Goal: Task Accomplishment & Management: Manage account settings

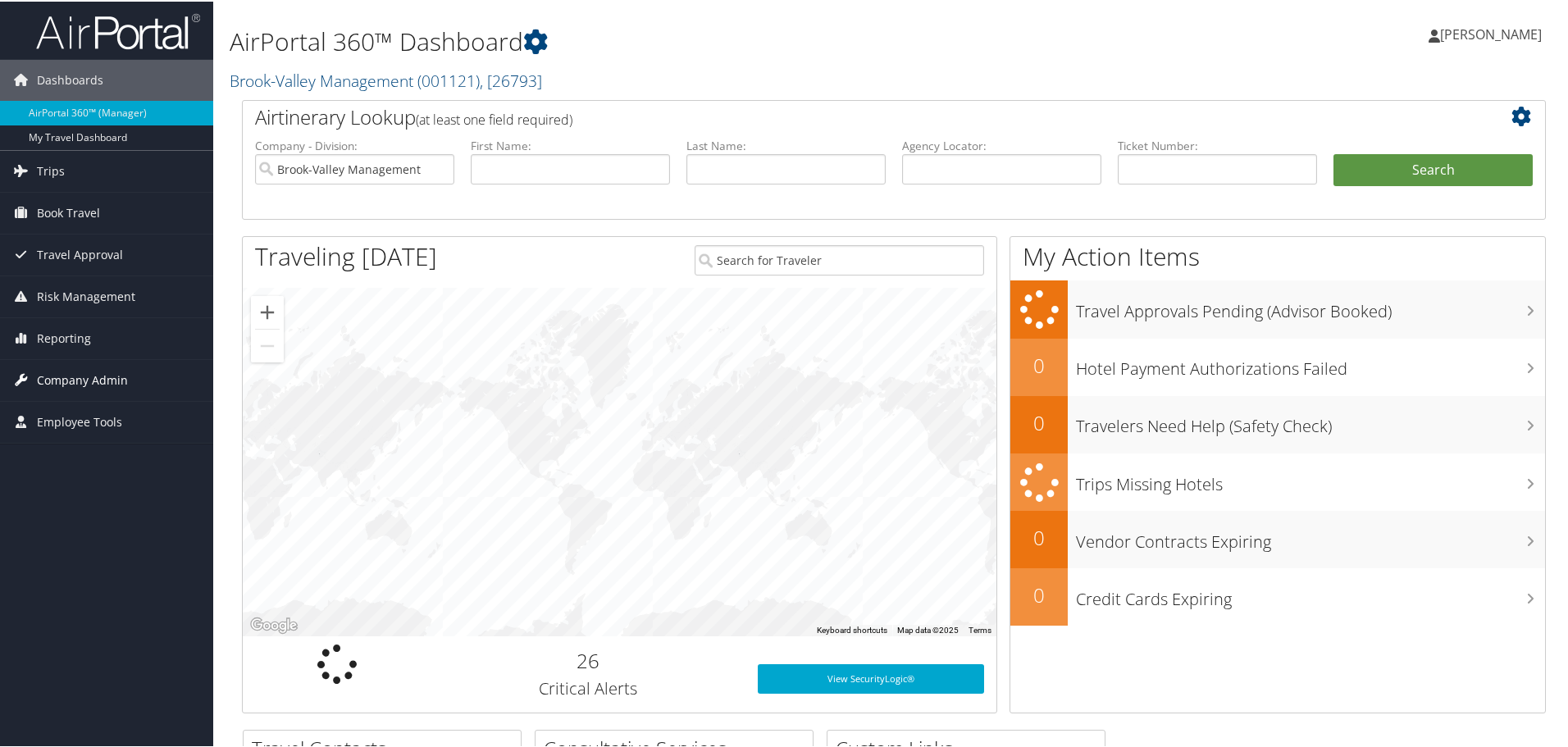
click at [35, 380] on link "Company Admin" at bounding box center [106, 378] width 214 height 41
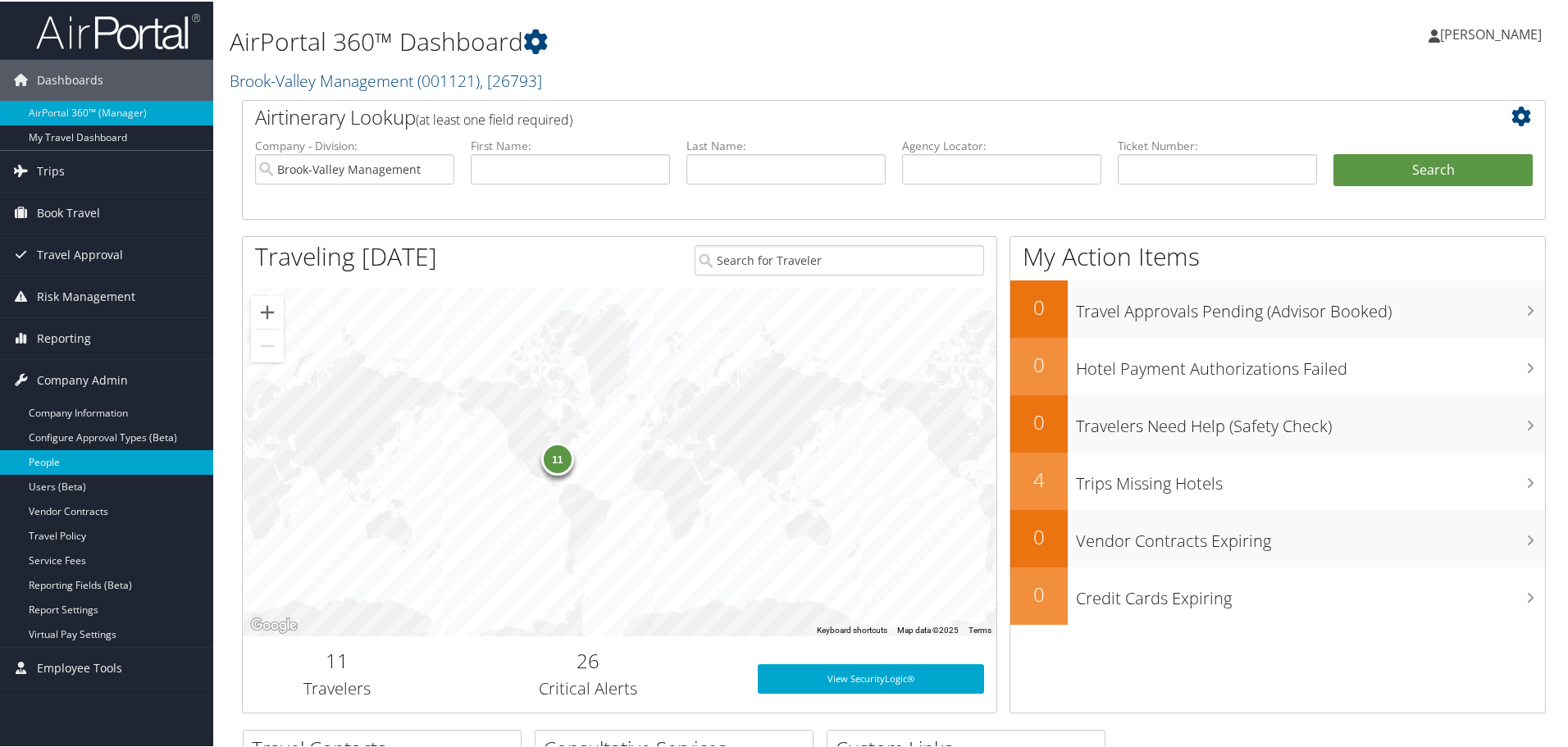
click at [20, 464] on link "People" at bounding box center [106, 461] width 214 height 25
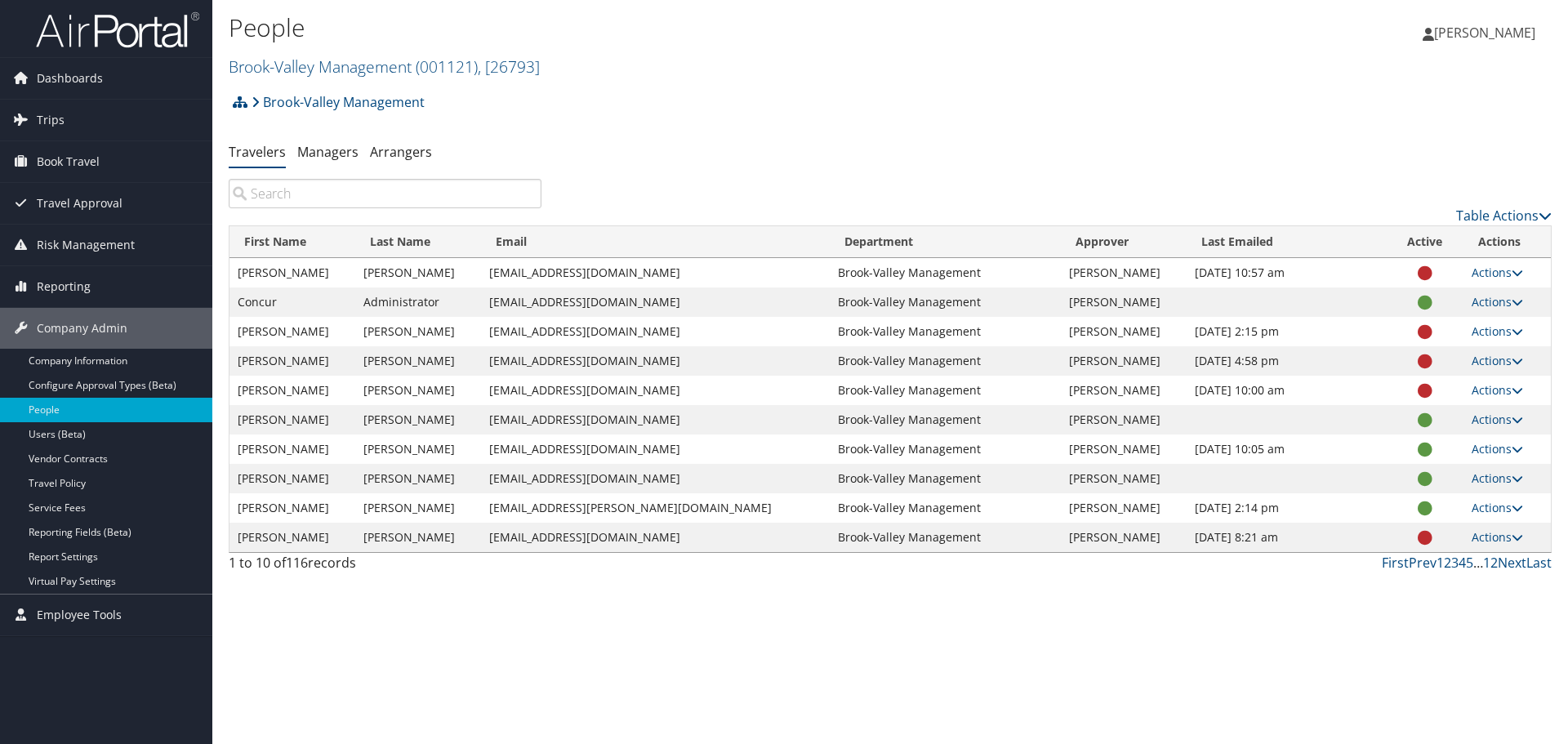
click at [317, 187] on input "search" at bounding box center [385, 193] width 313 height 30
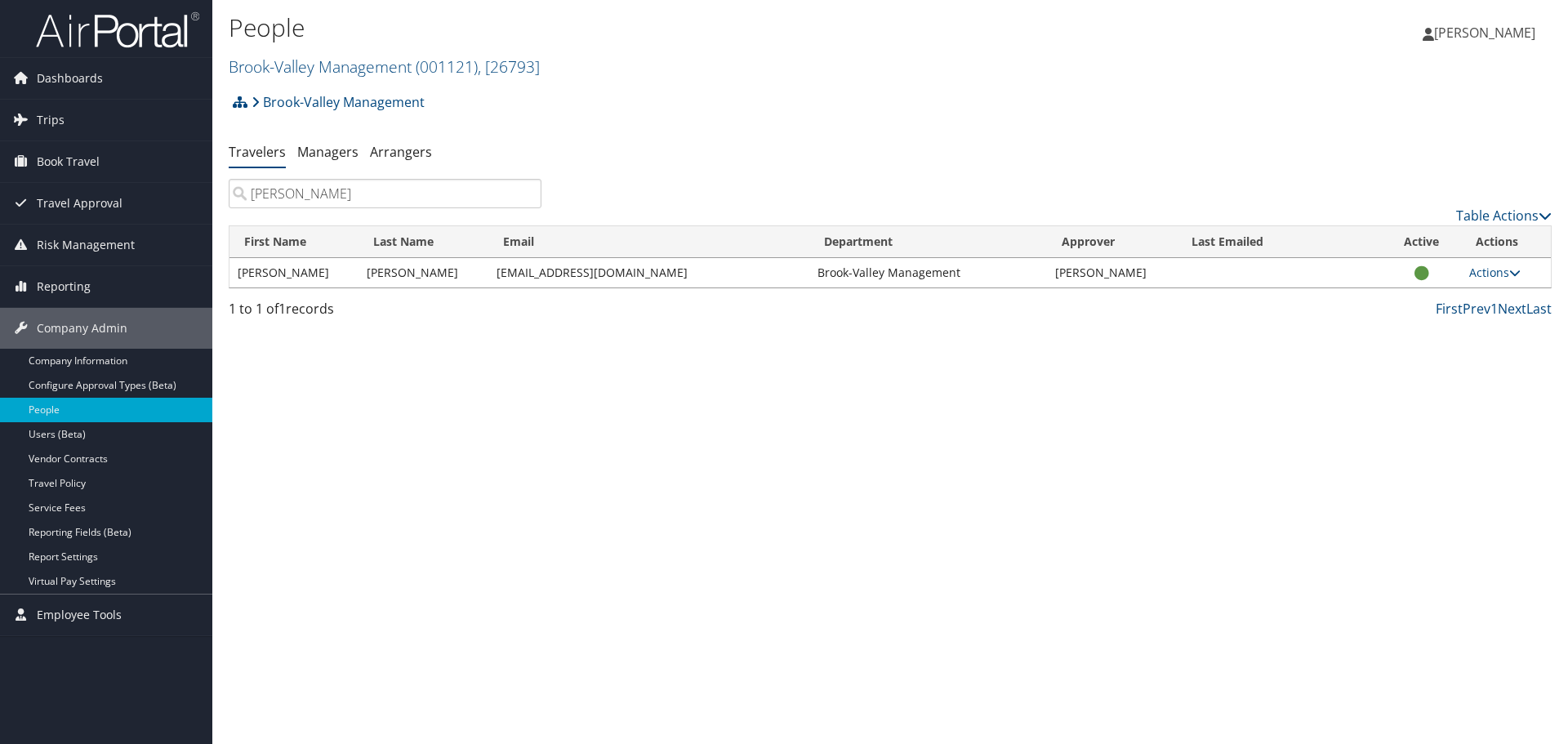
type input "[PERSON_NAME]"
click at [84, 445] on link "Users (Beta)" at bounding box center [106, 435] width 213 height 25
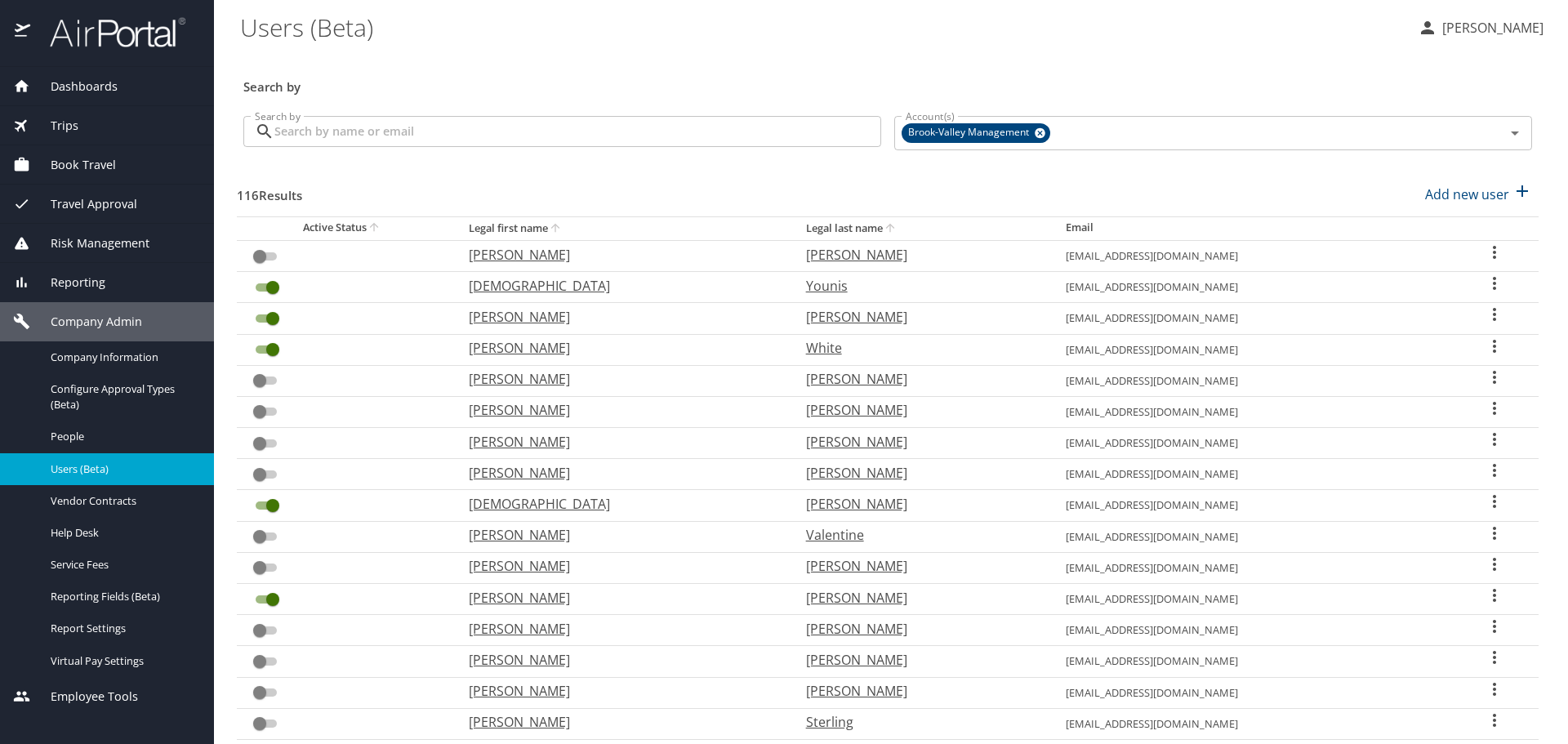
click at [384, 130] on input "Search by" at bounding box center [578, 132] width 607 height 31
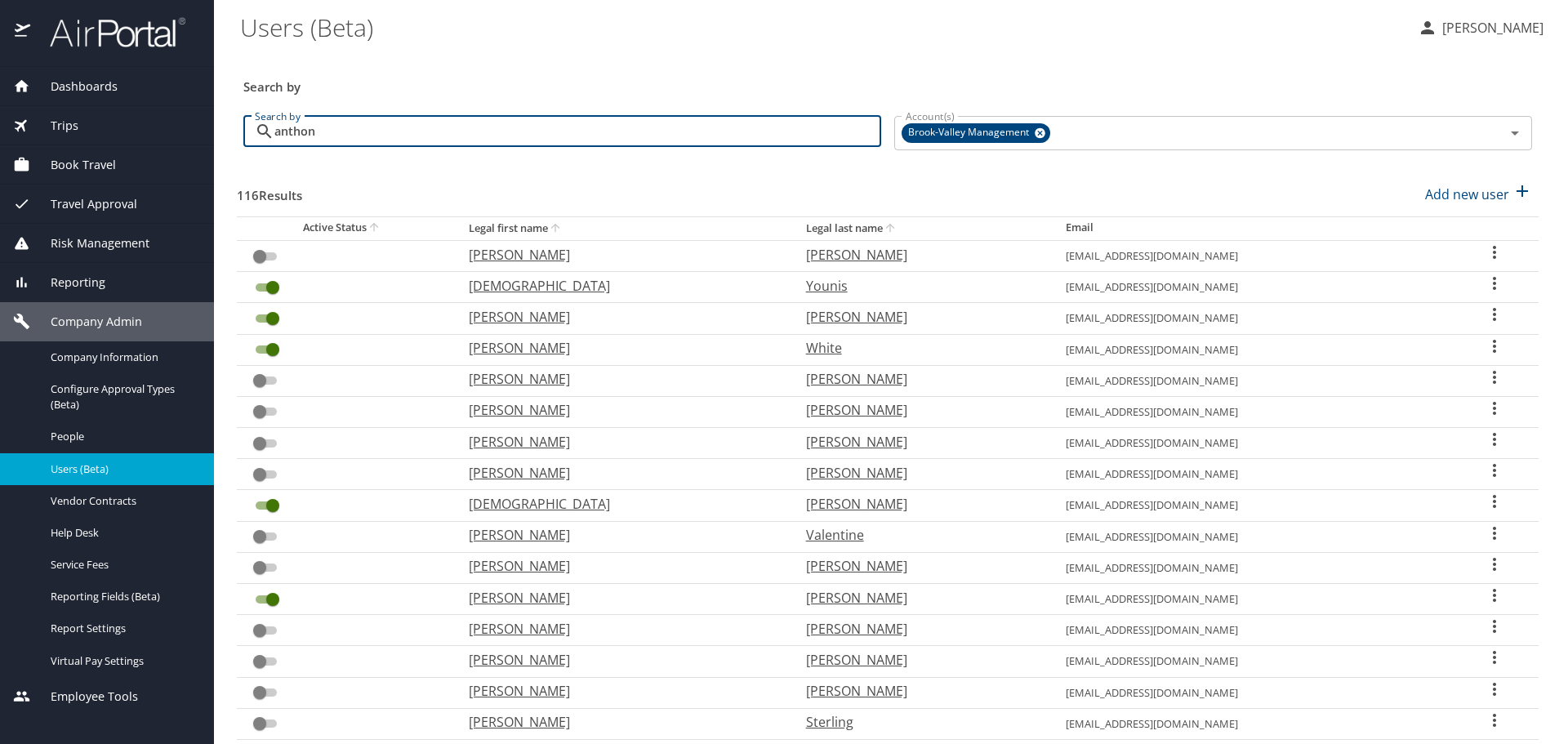
type input "anthony"
checkbox input "true"
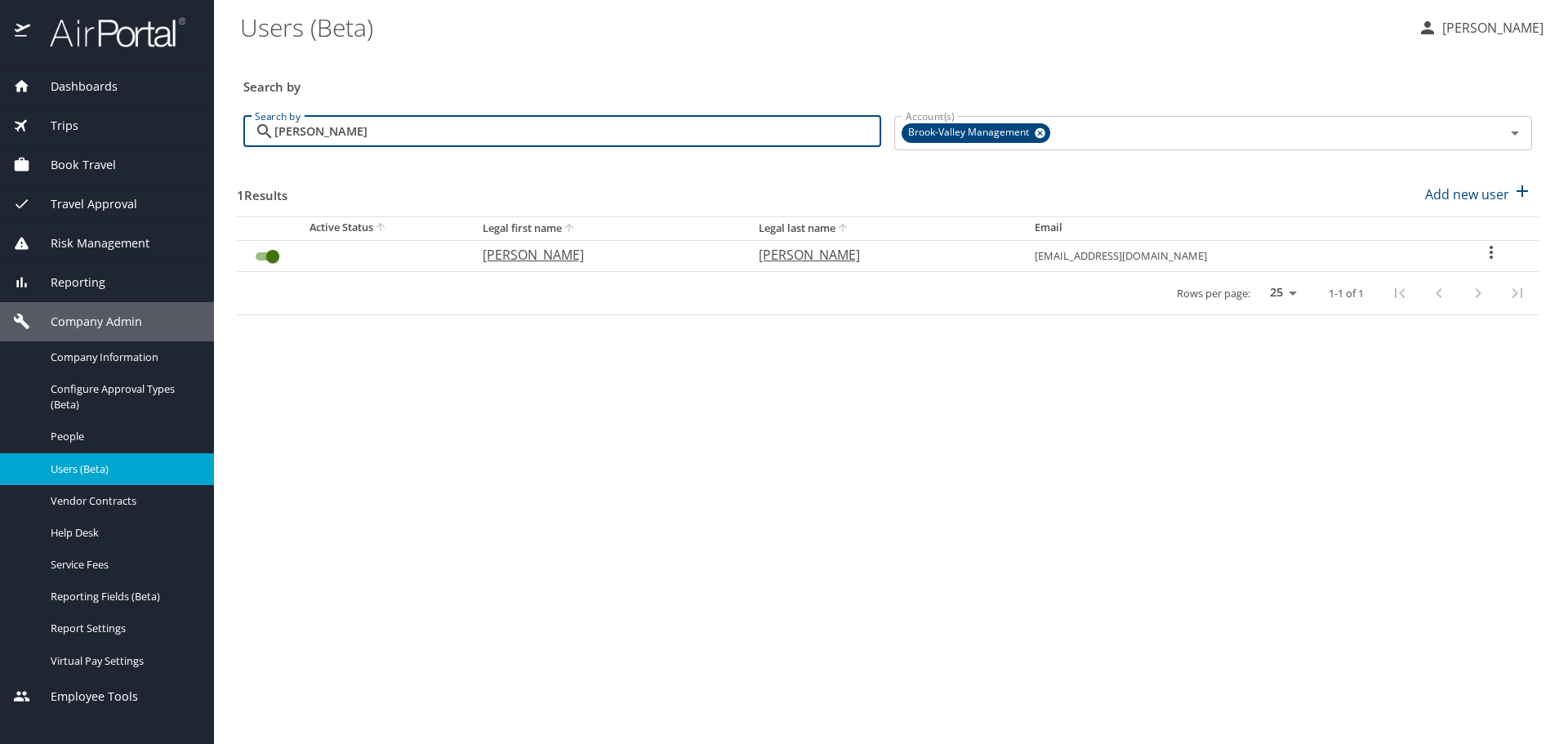
type input "anthony"
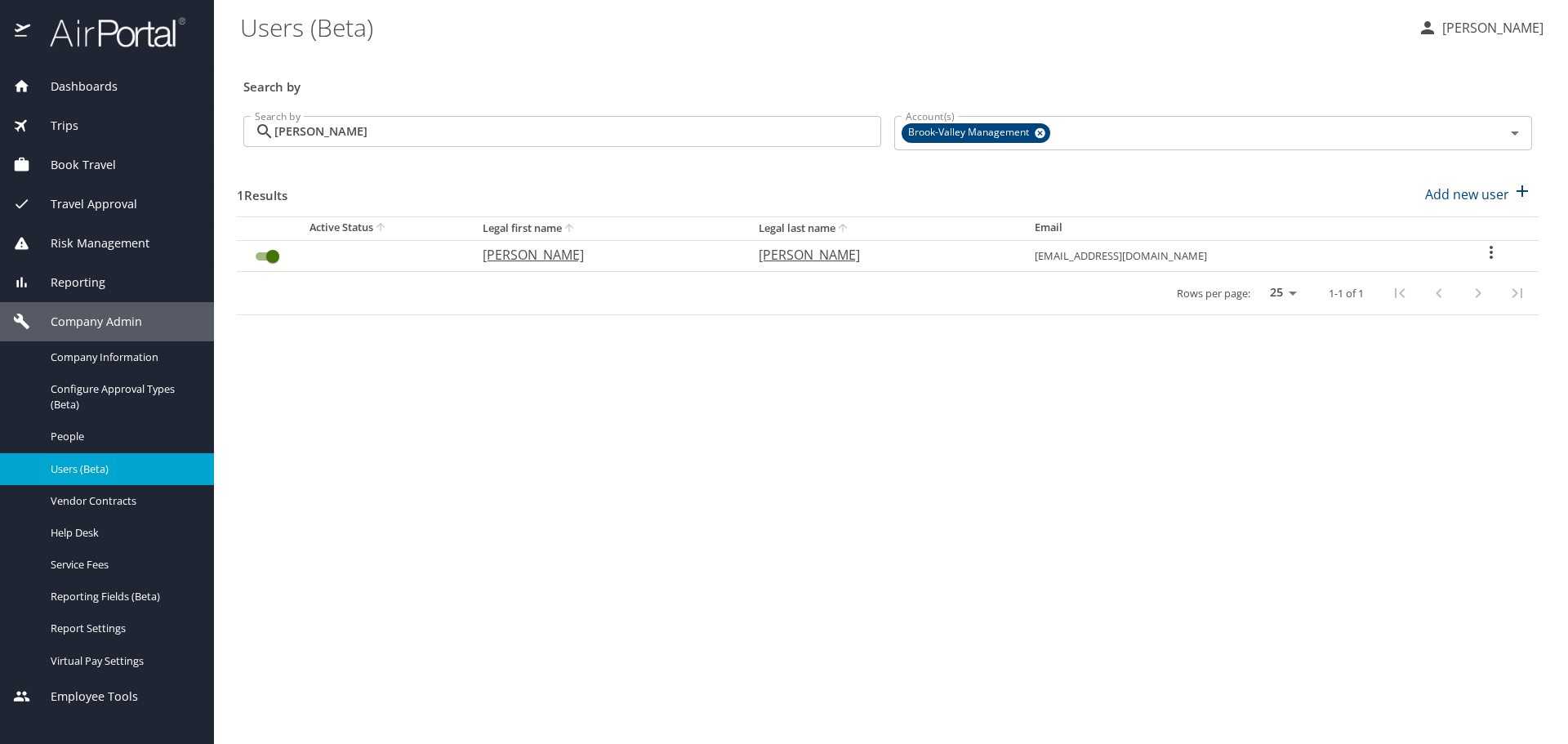
click at [142, 165] on div "Book Travel" at bounding box center [107, 165] width 188 height 18
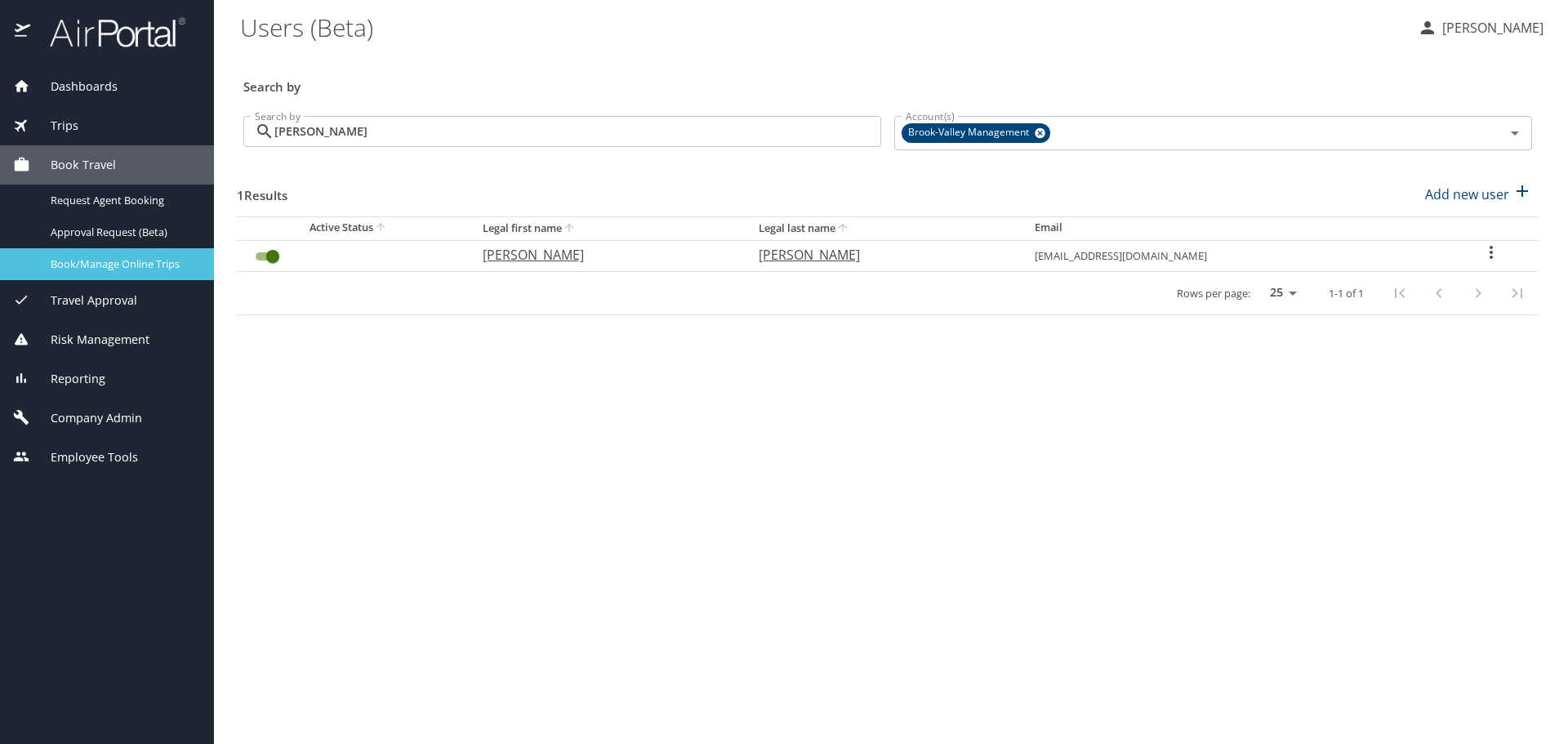
click at [113, 252] on link "Book/Manage Online Trips" at bounding box center [107, 263] width 214 height 31
